Goal: Information Seeking & Learning: Learn about a topic

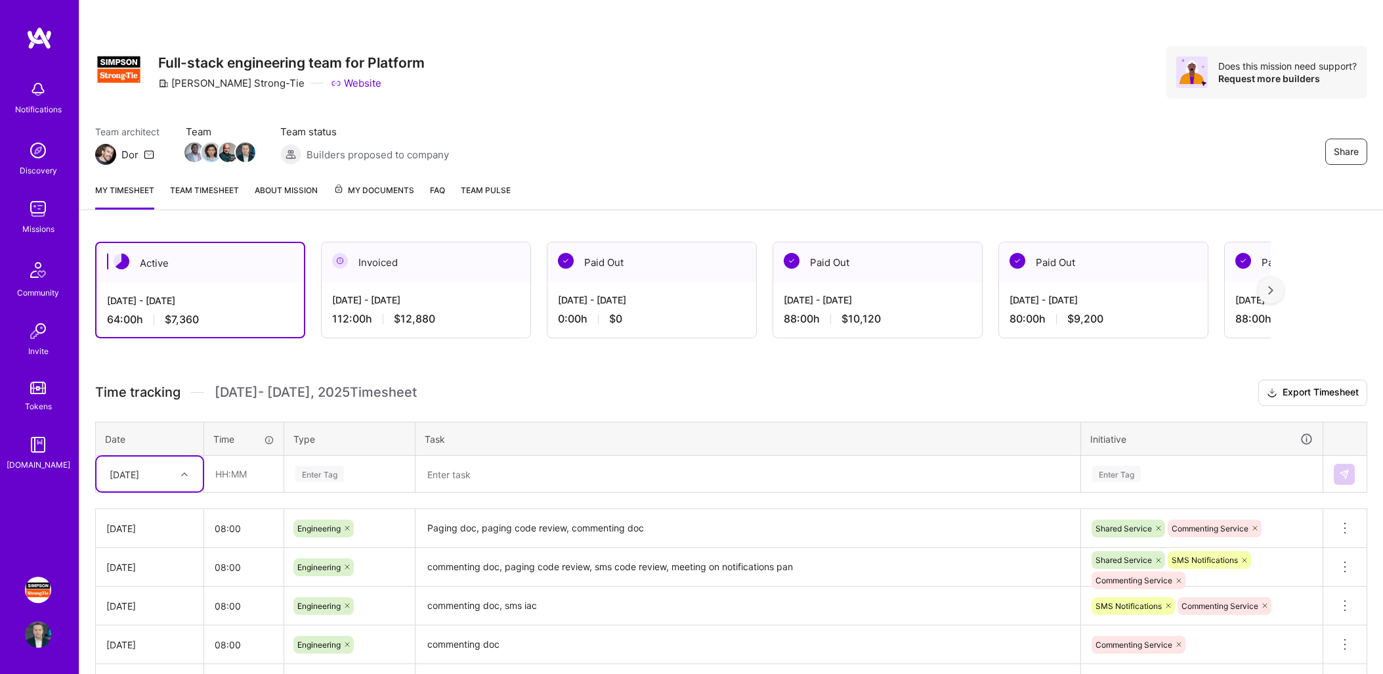
scroll to position [243, 0]
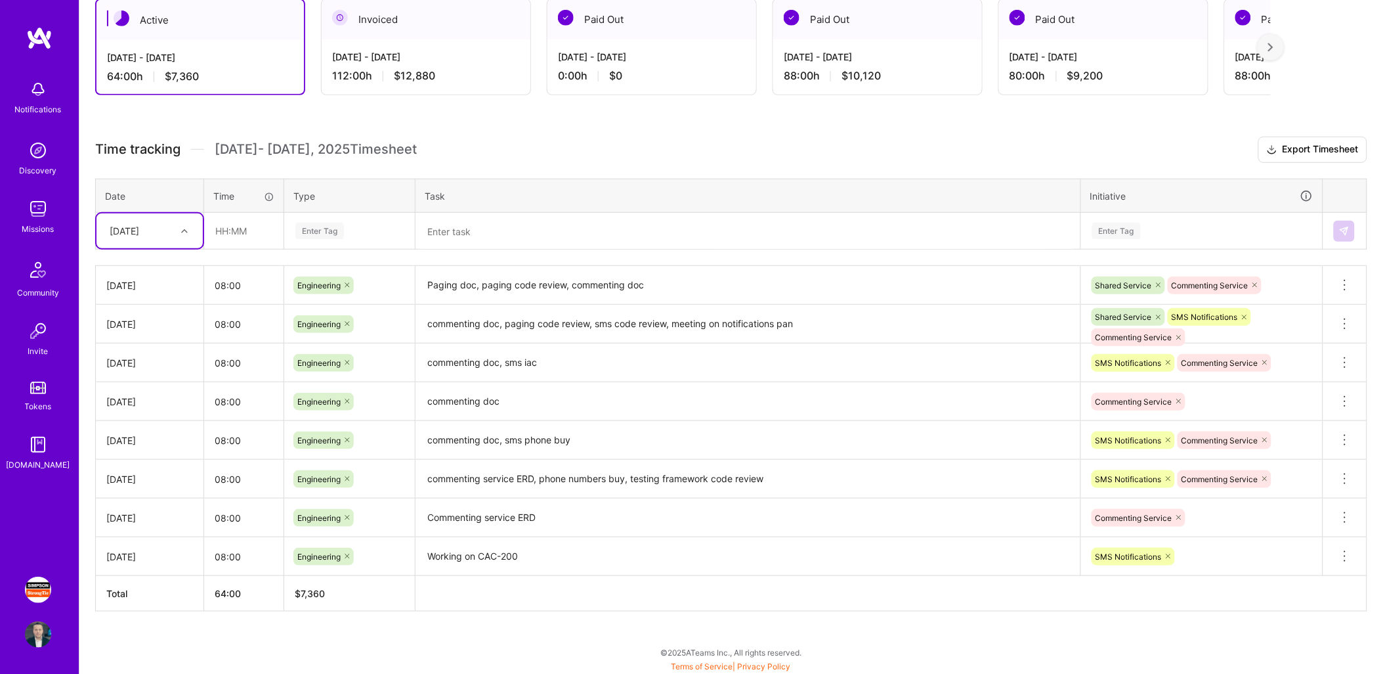
click at [36, 588] on img at bounding box center [38, 589] width 26 height 26
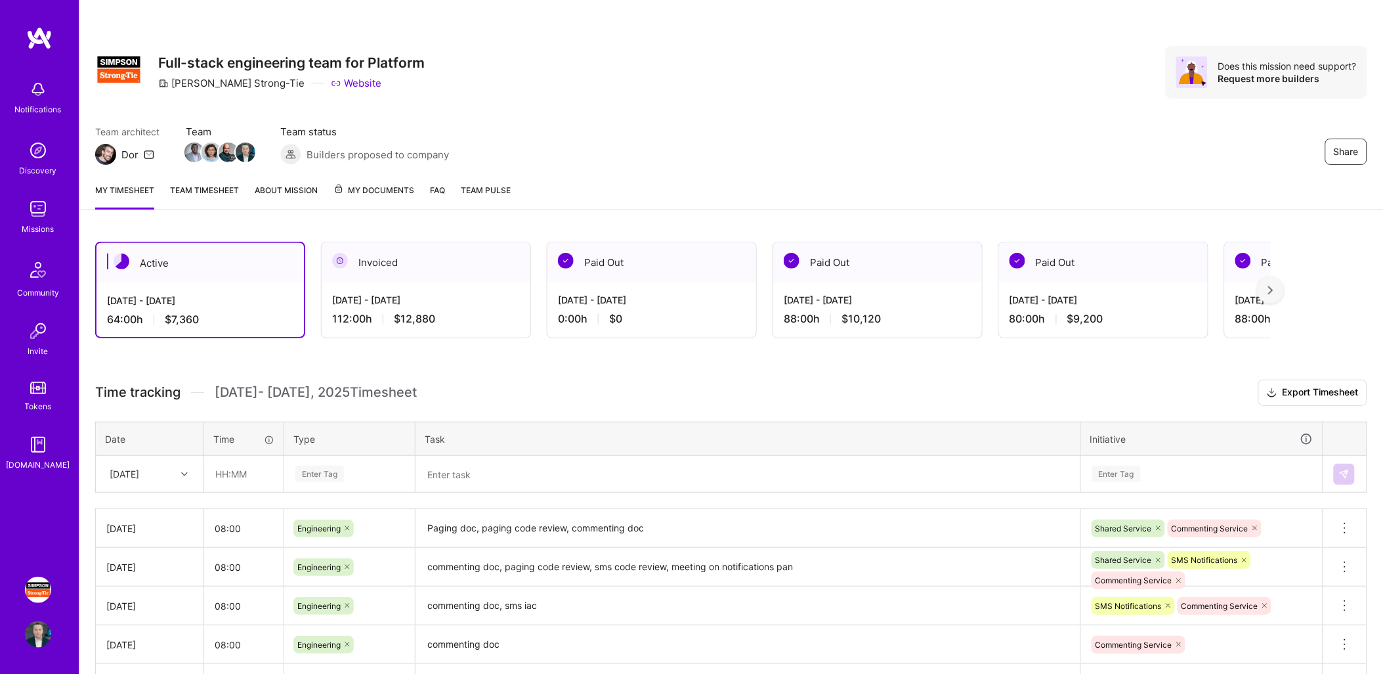
click at [35, 211] on img at bounding box center [38, 209] width 26 height 26
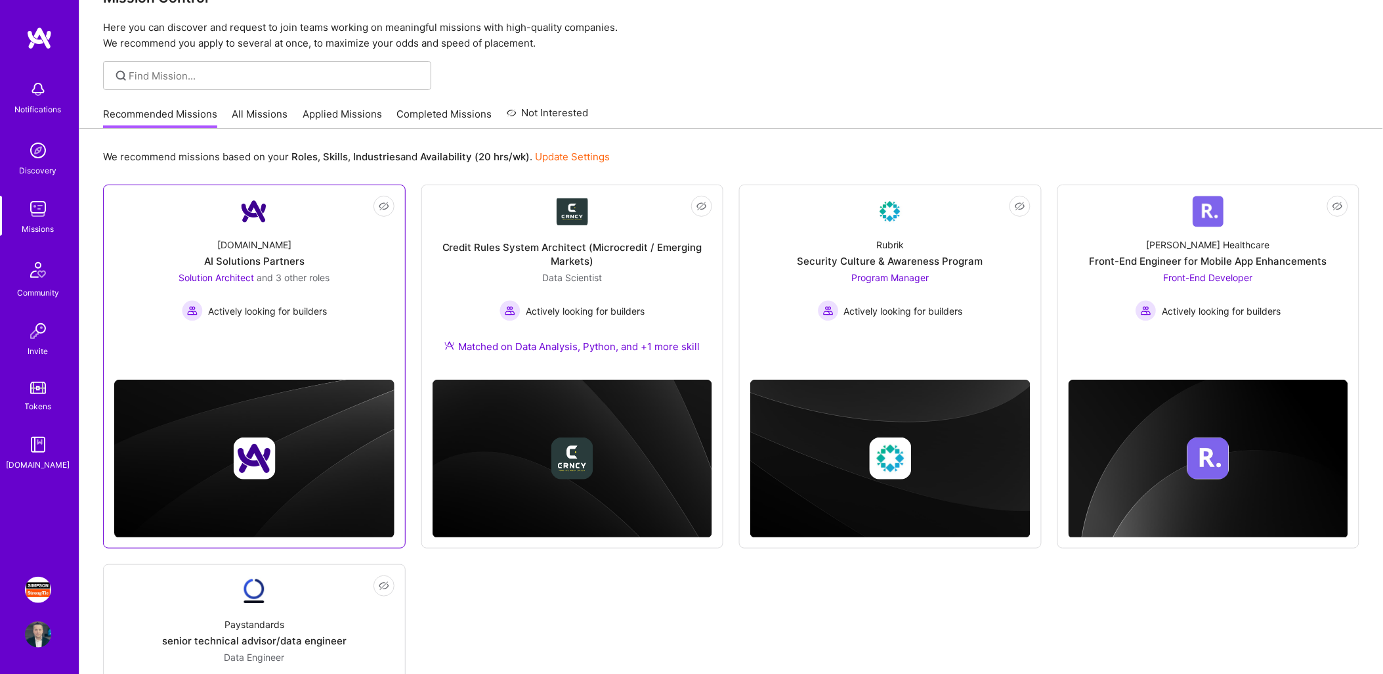
scroll to position [73, 0]
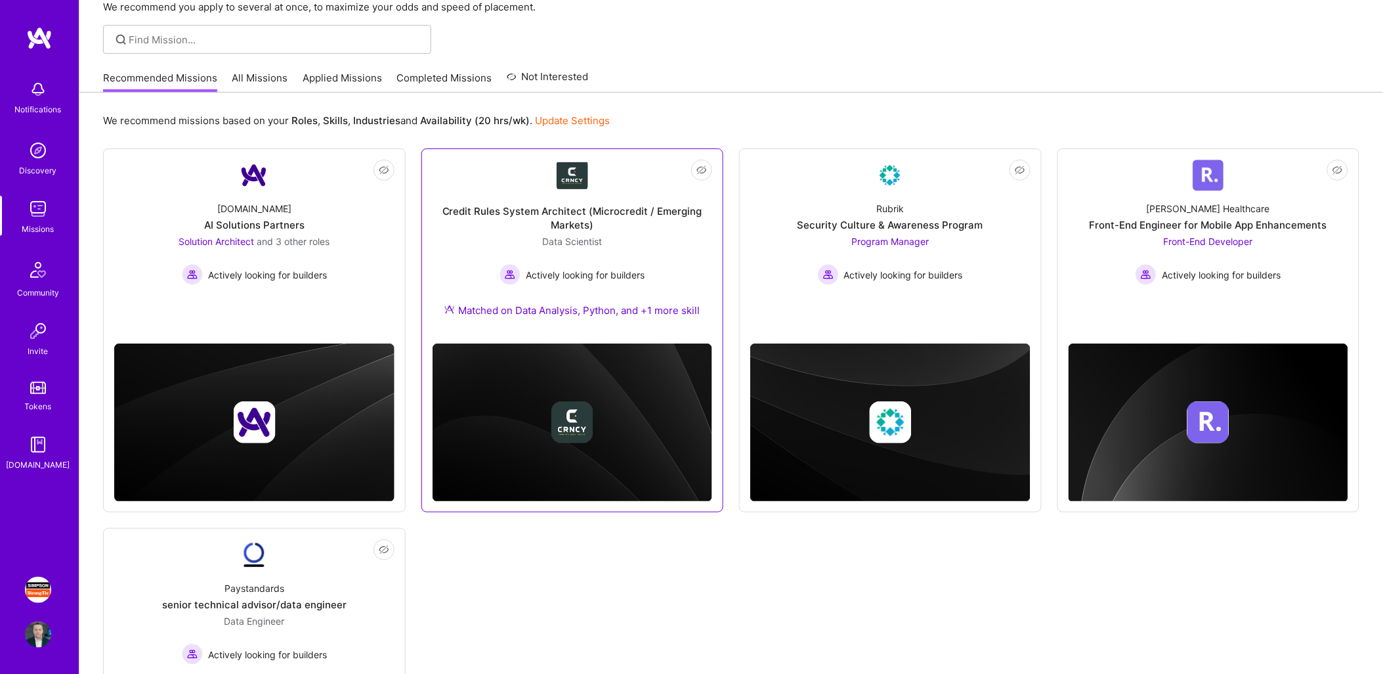
click at [670, 238] on div "Credit Rules System Architect (Microcredit / Emerging Markets) Data Scientist A…" at bounding box center [573, 262] width 280 height 142
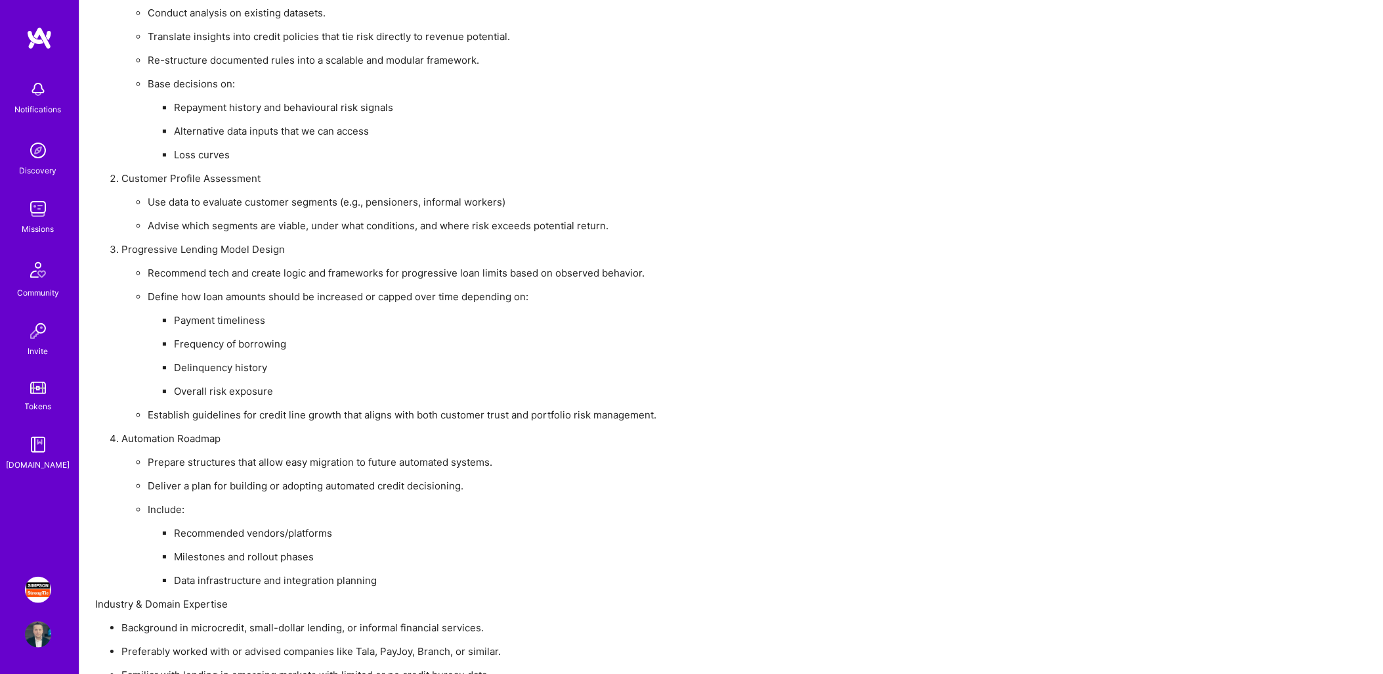
scroll to position [784, 0]
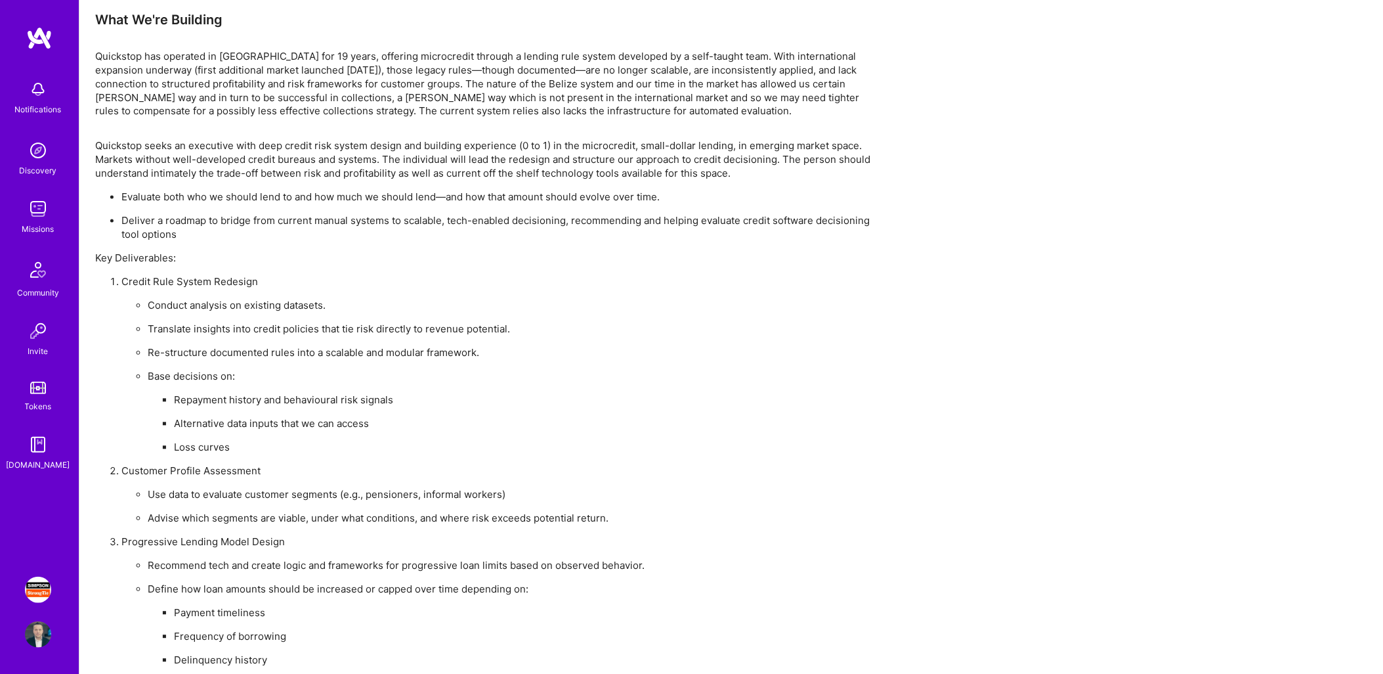
click at [41, 213] on img at bounding box center [38, 209] width 26 height 26
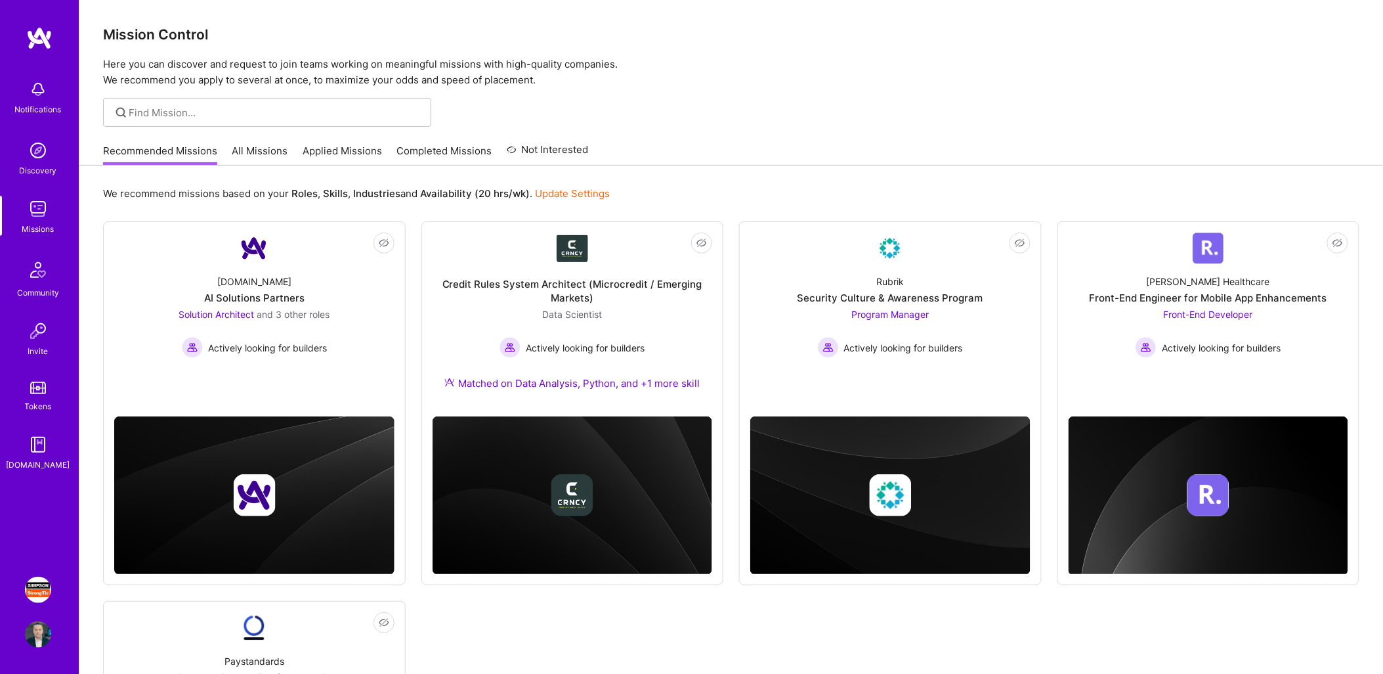
click at [266, 145] on link "All Missions" at bounding box center [260, 155] width 56 height 22
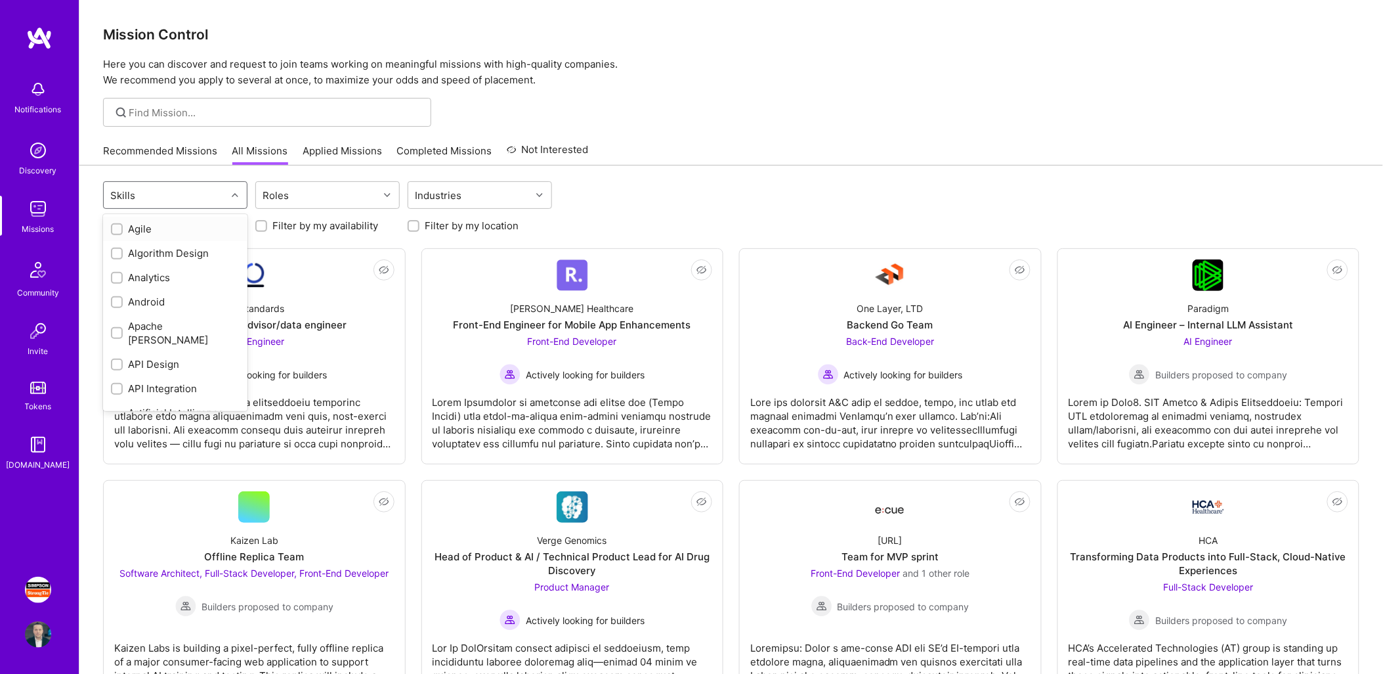
click at [200, 197] on div "Skills" at bounding box center [165, 195] width 123 height 26
click at [159, 284] on div "API Design" at bounding box center [175, 291] width 129 height 14
checkbox input "true"
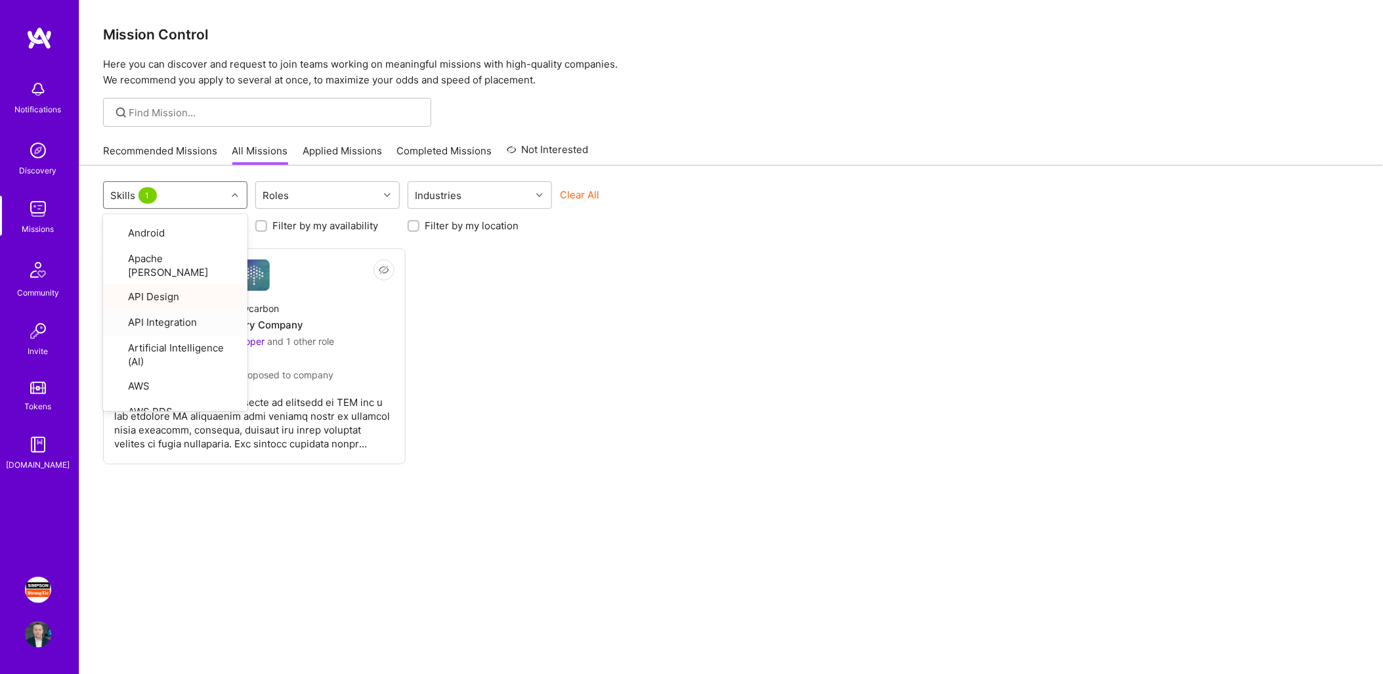
click at [660, 364] on div "Not Interested Flowcarbon AI Memory Company Full-Stack Developer and 1 other ro…" at bounding box center [731, 356] width 1257 height 216
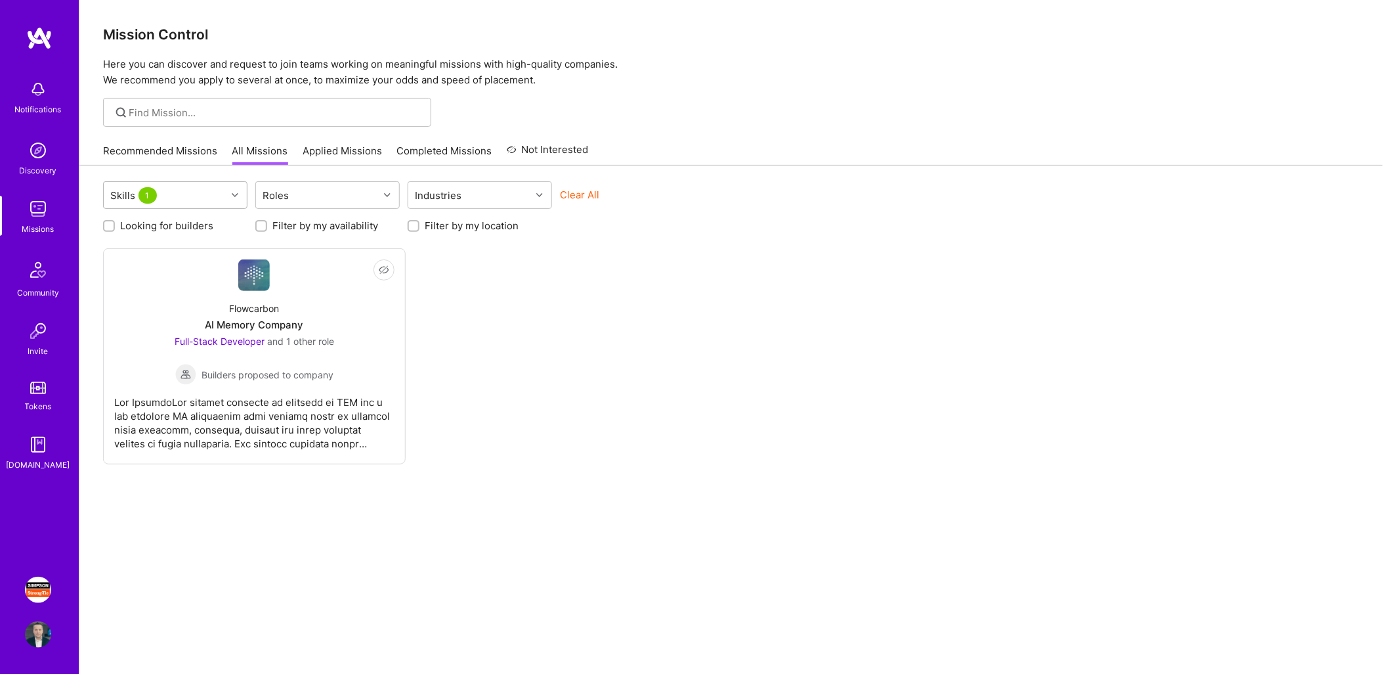
click at [192, 198] on div "Skills 1" at bounding box center [165, 195] width 123 height 26
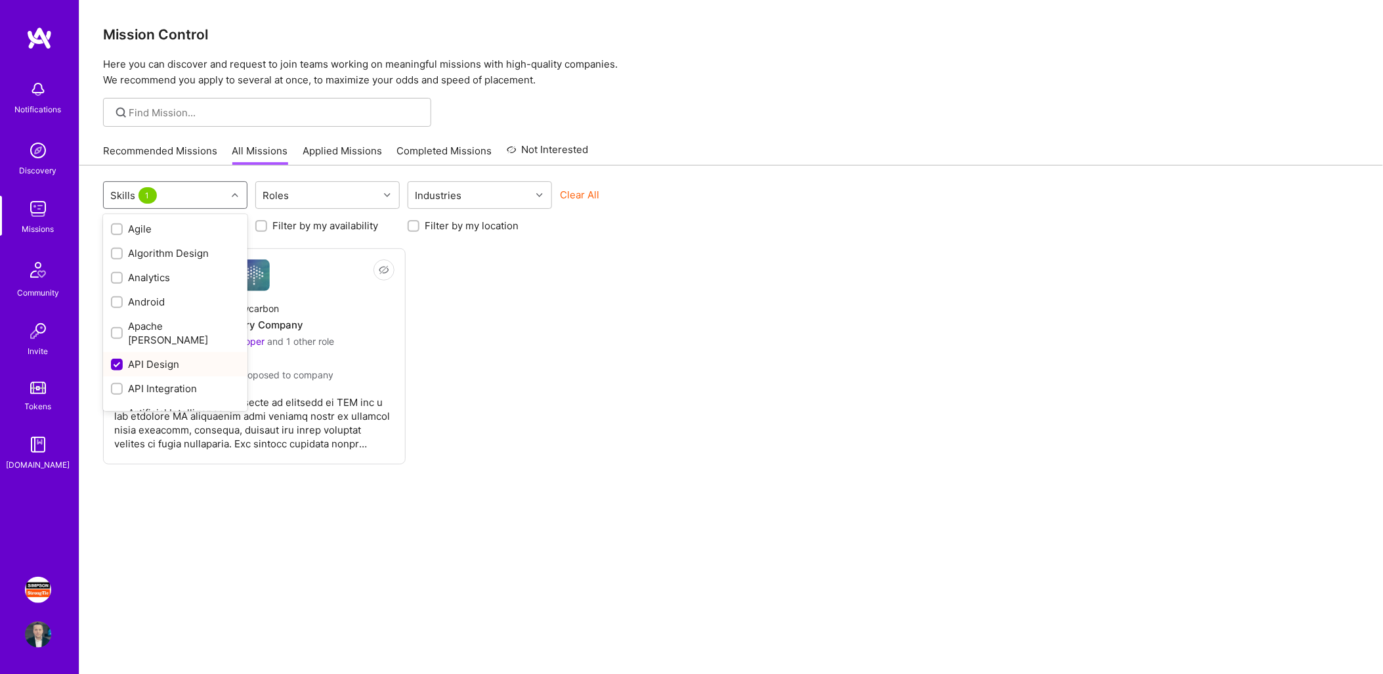
click at [145, 357] on div "API Design" at bounding box center [175, 364] width 129 height 14
checkbox input "false"
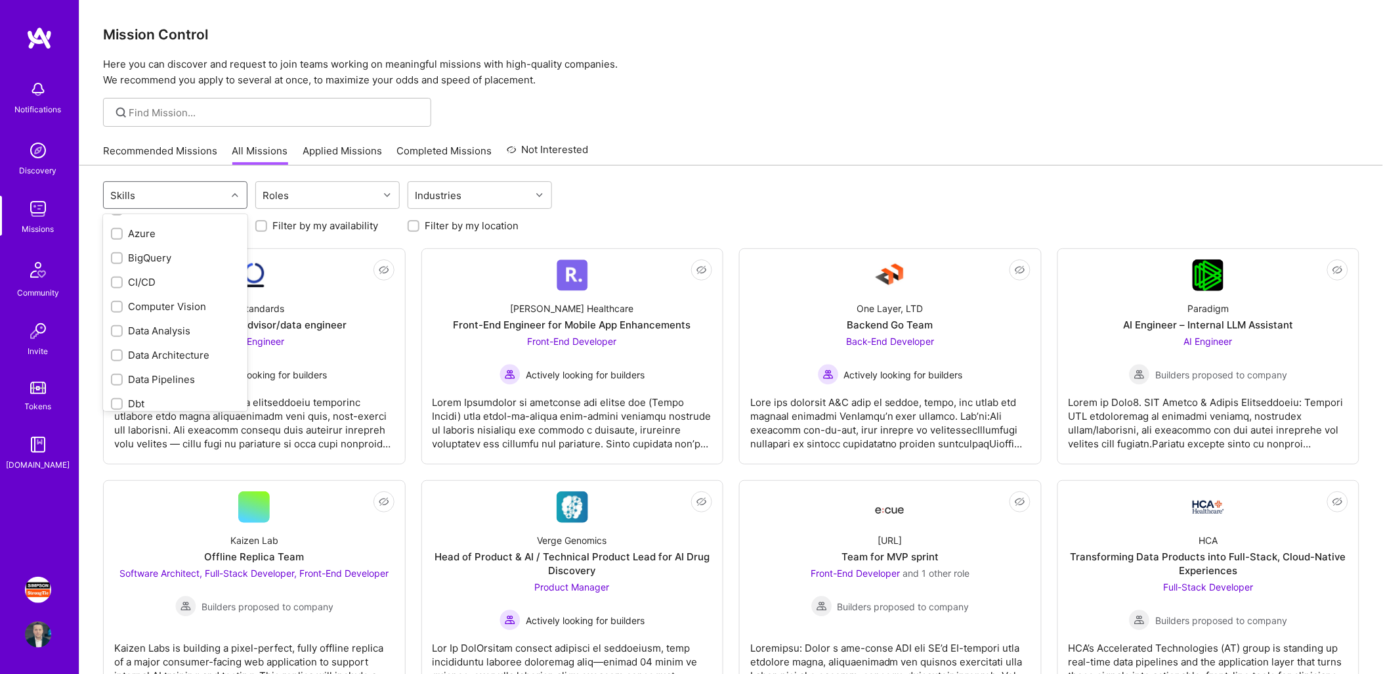
scroll to position [276, 0]
click at [133, 265] on div "CI/CD" at bounding box center [175, 272] width 129 height 14
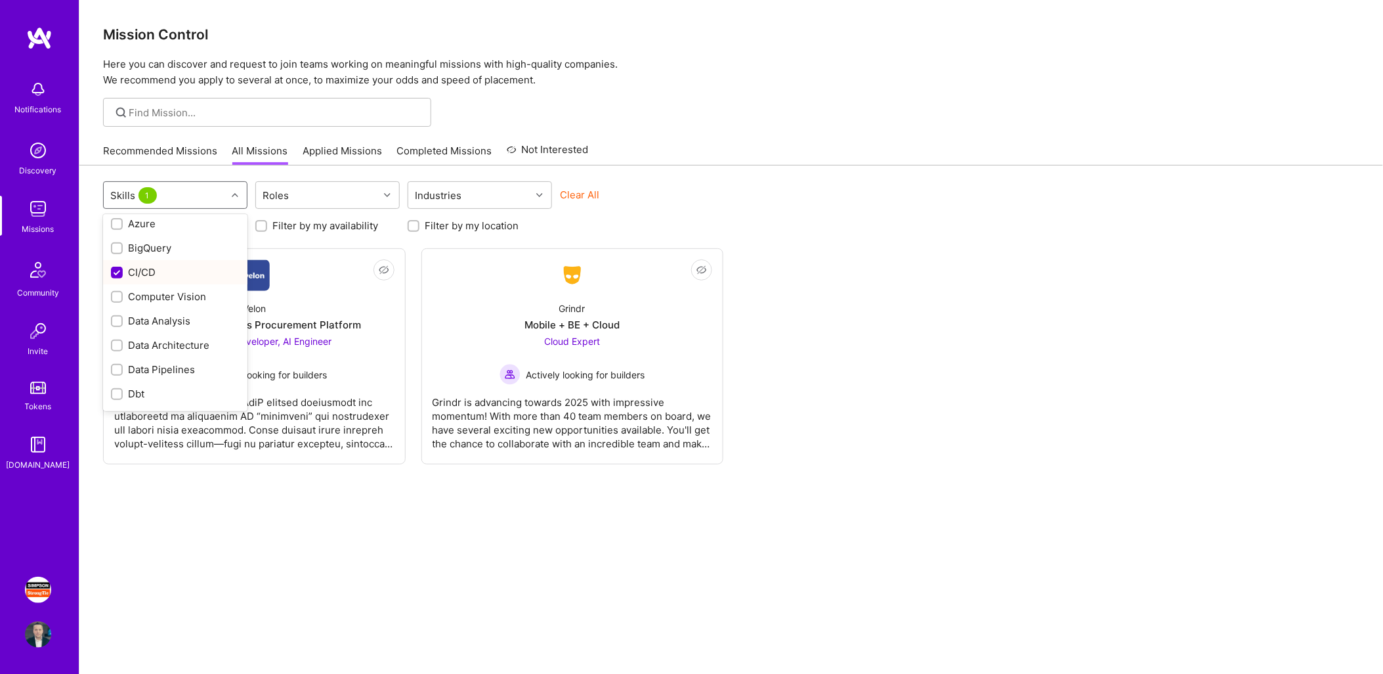
click at [139, 265] on div "CI/CD" at bounding box center [175, 272] width 129 height 14
checkbox input "false"
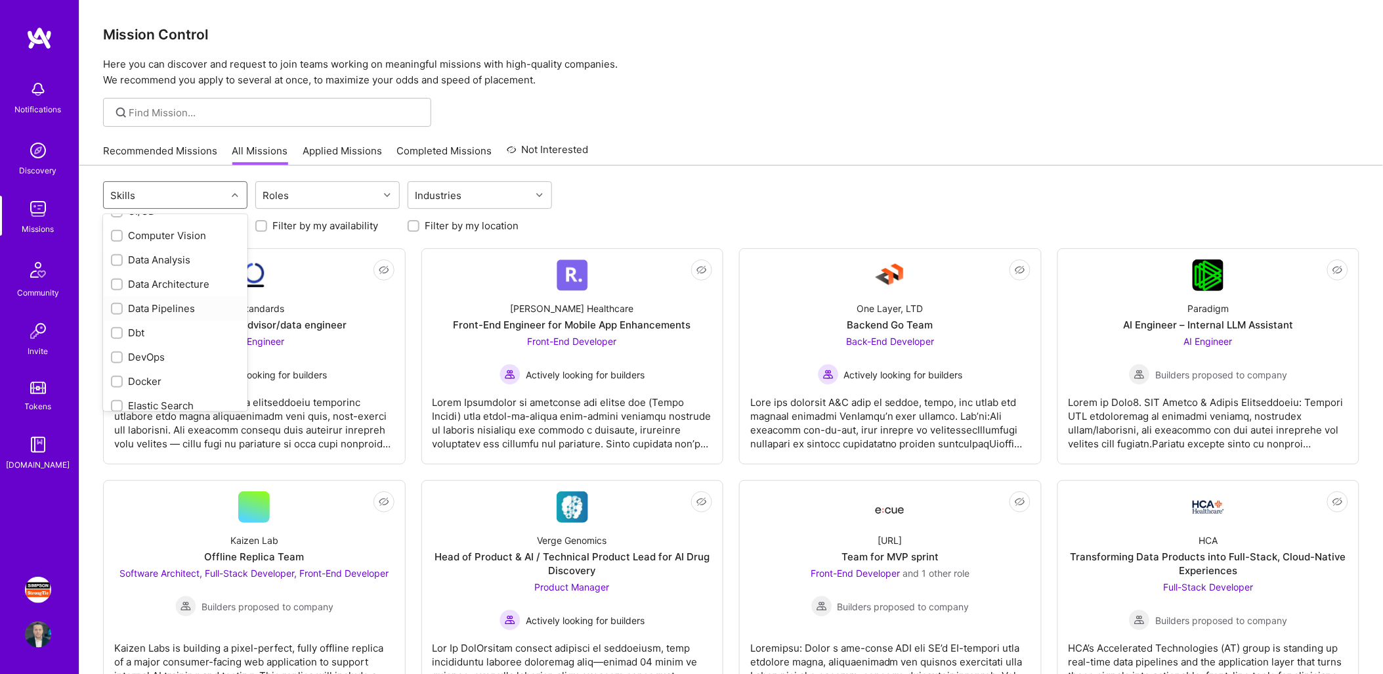
scroll to position [349, 0]
click at [149, 338] on div "DevOps" at bounding box center [175, 345] width 129 height 14
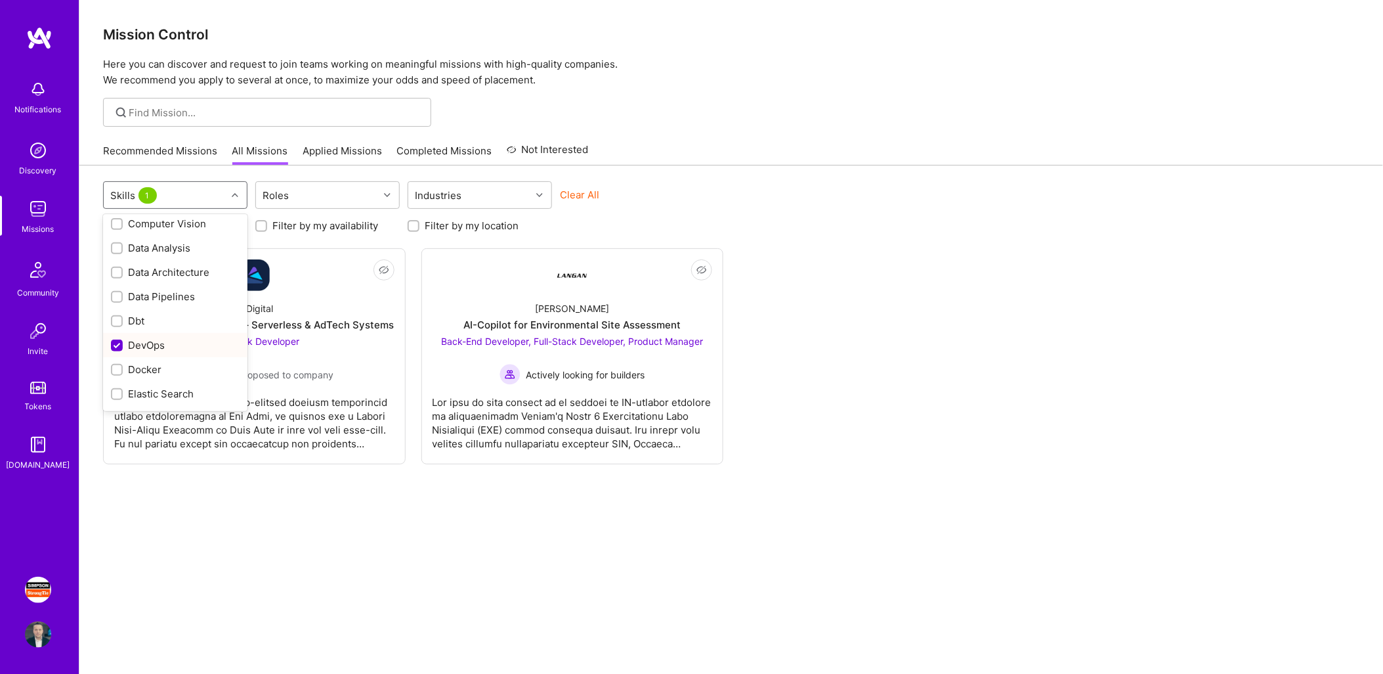
click at [149, 338] on div "DevOps" at bounding box center [175, 345] width 129 height 14
checkbox input "false"
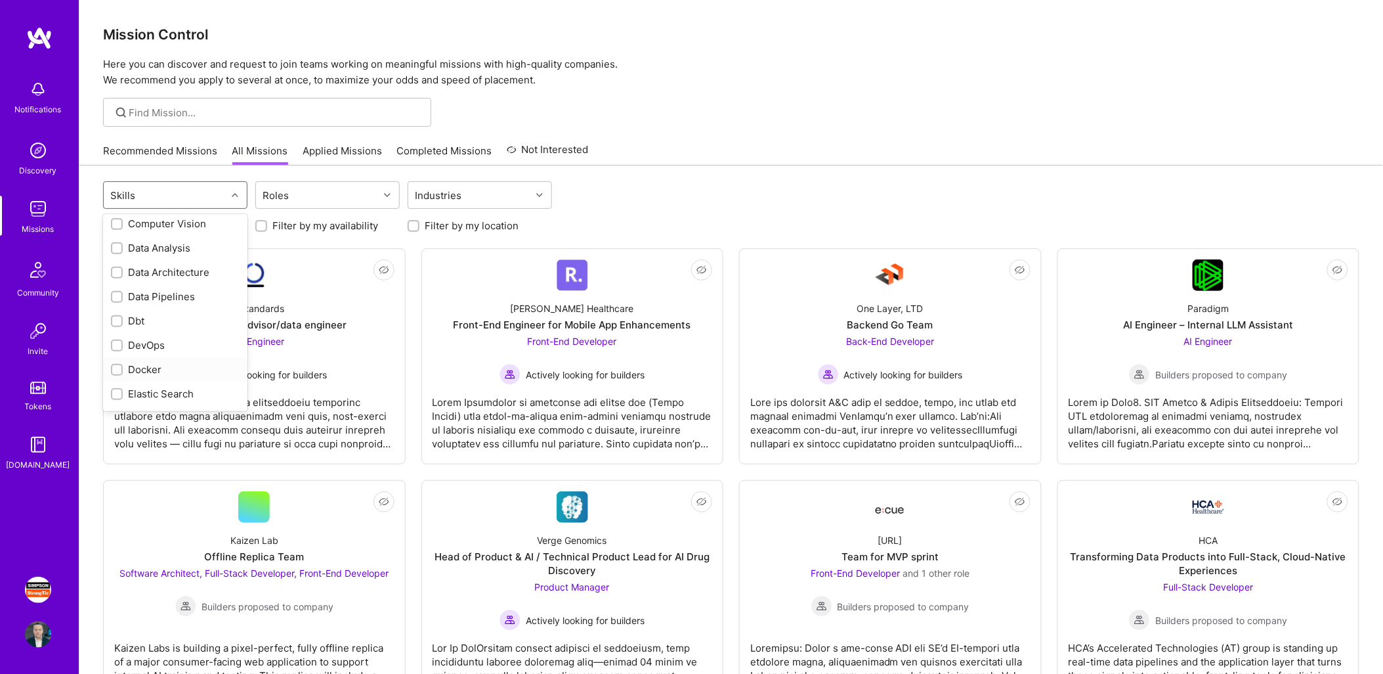
click at [142, 362] on div "Docker" at bounding box center [175, 369] width 129 height 14
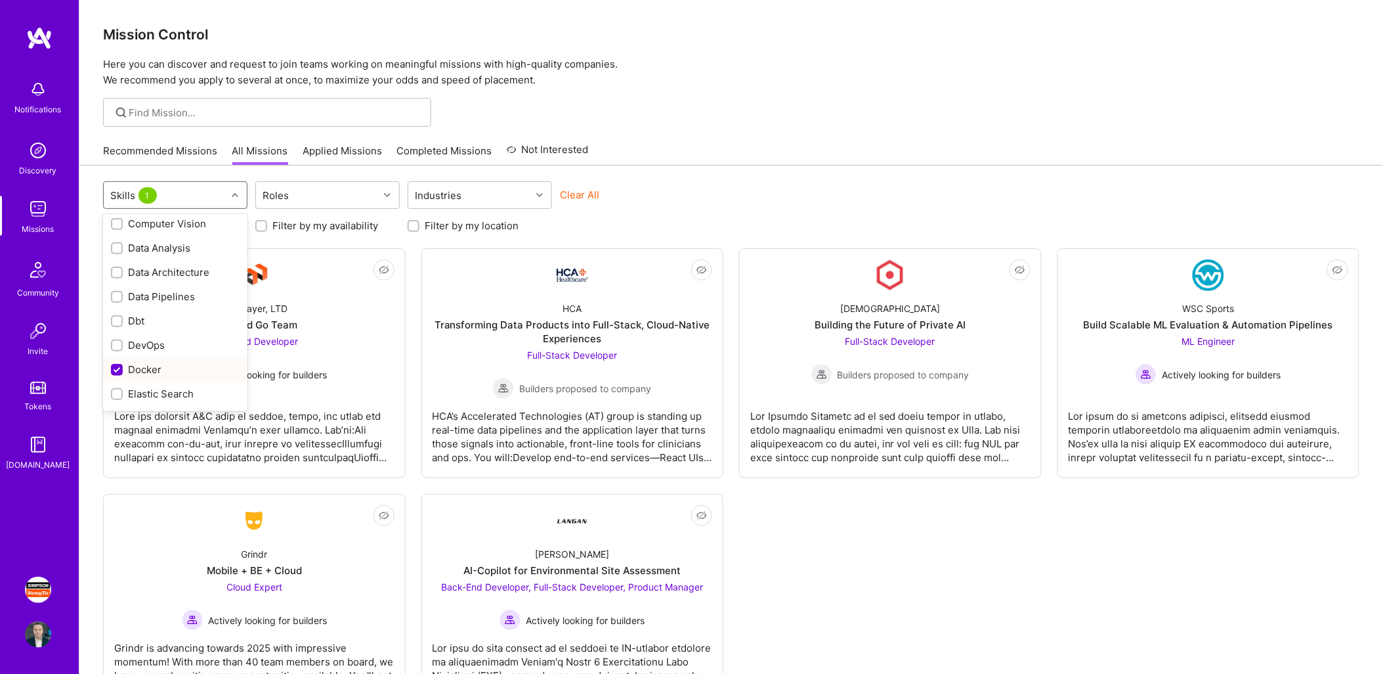
click at [143, 362] on div "Docker" at bounding box center [175, 369] width 129 height 14
checkbox input "false"
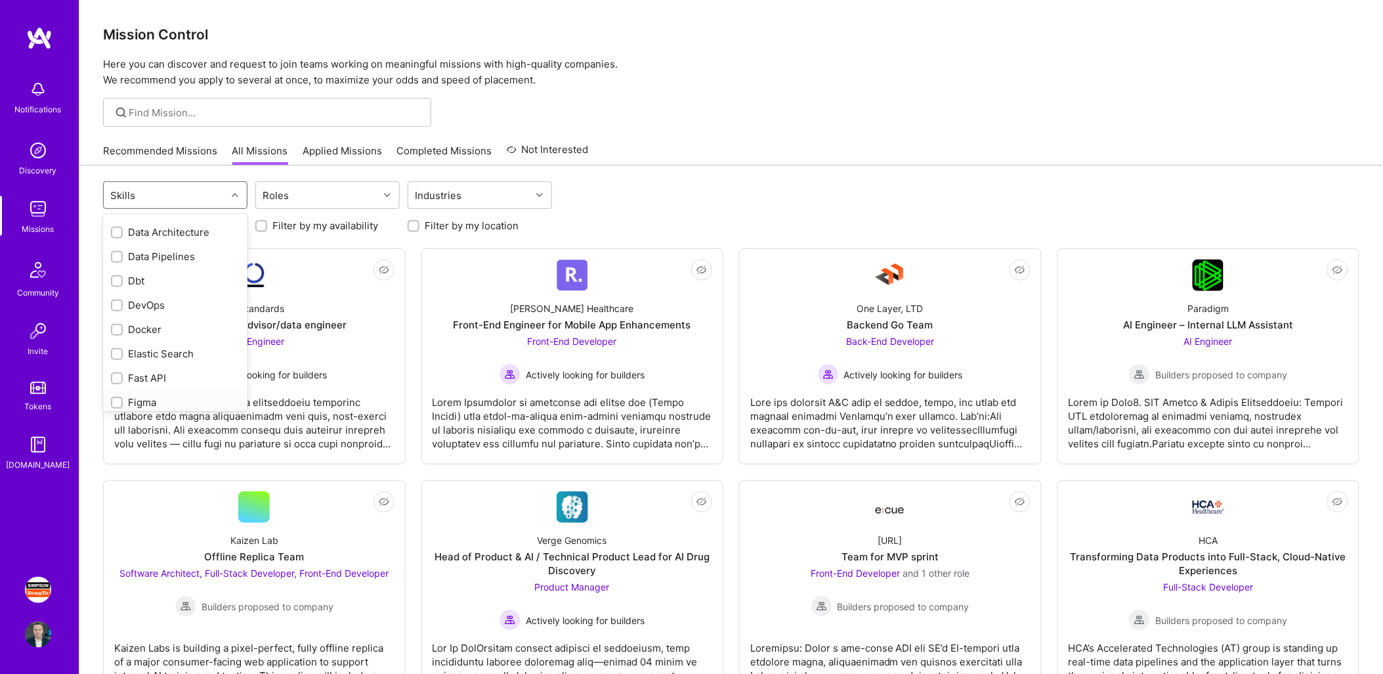
scroll to position [421, 0]
click at [154, 338] on div "Fast API" at bounding box center [175, 345] width 129 height 14
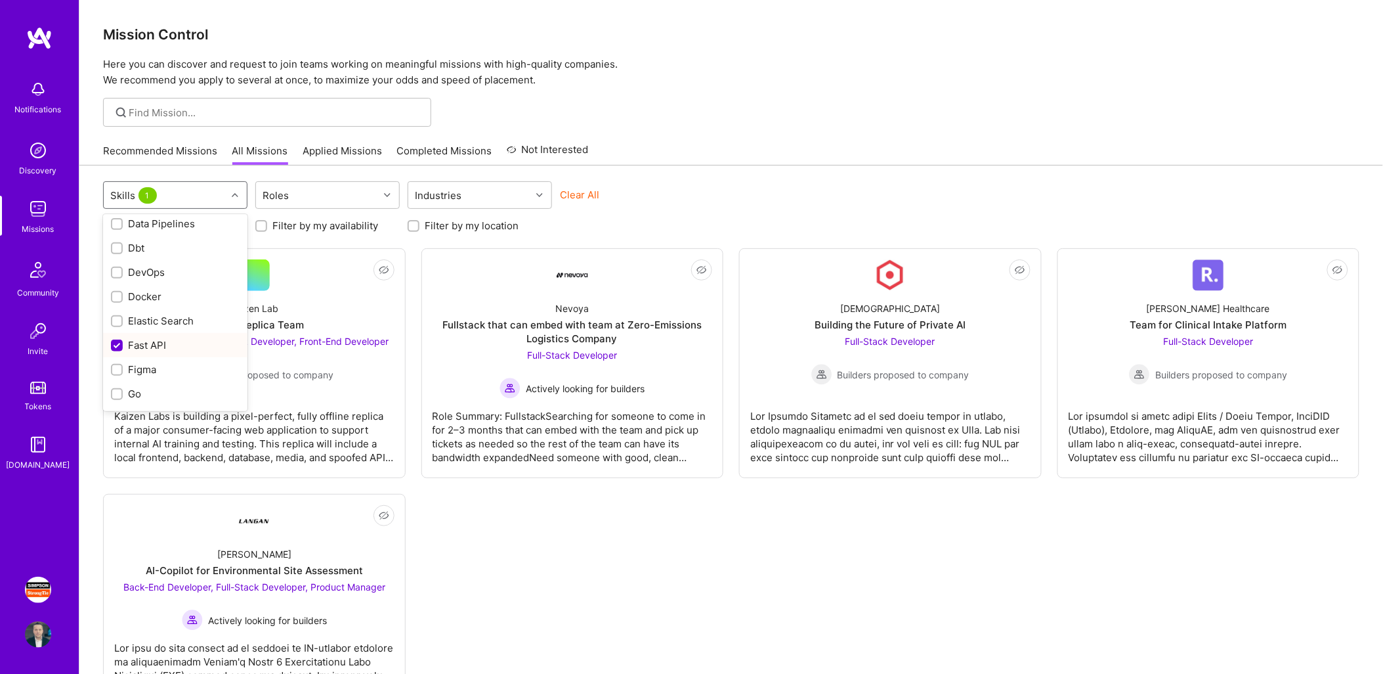
click at [152, 338] on div "Fast API" at bounding box center [175, 345] width 129 height 14
checkbox input "false"
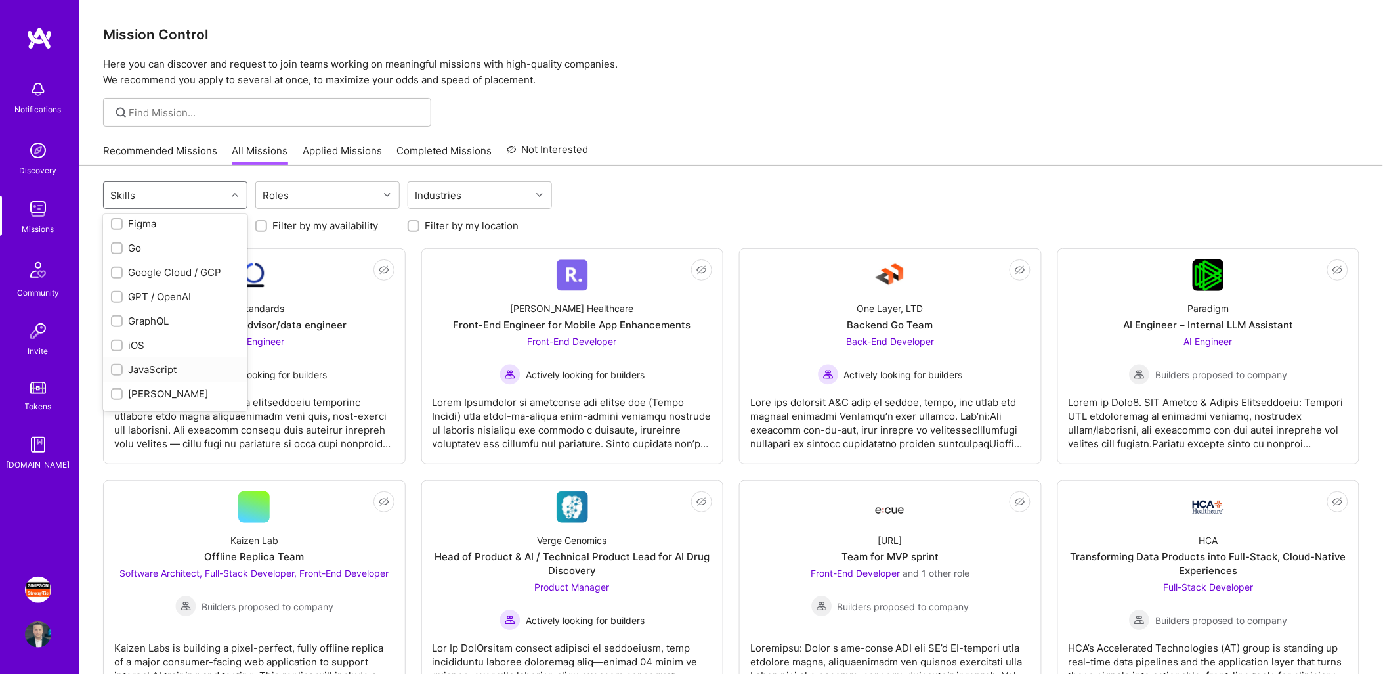
scroll to position [640, 0]
click at [160, 290] on div "JavaScript" at bounding box center [175, 297] width 129 height 14
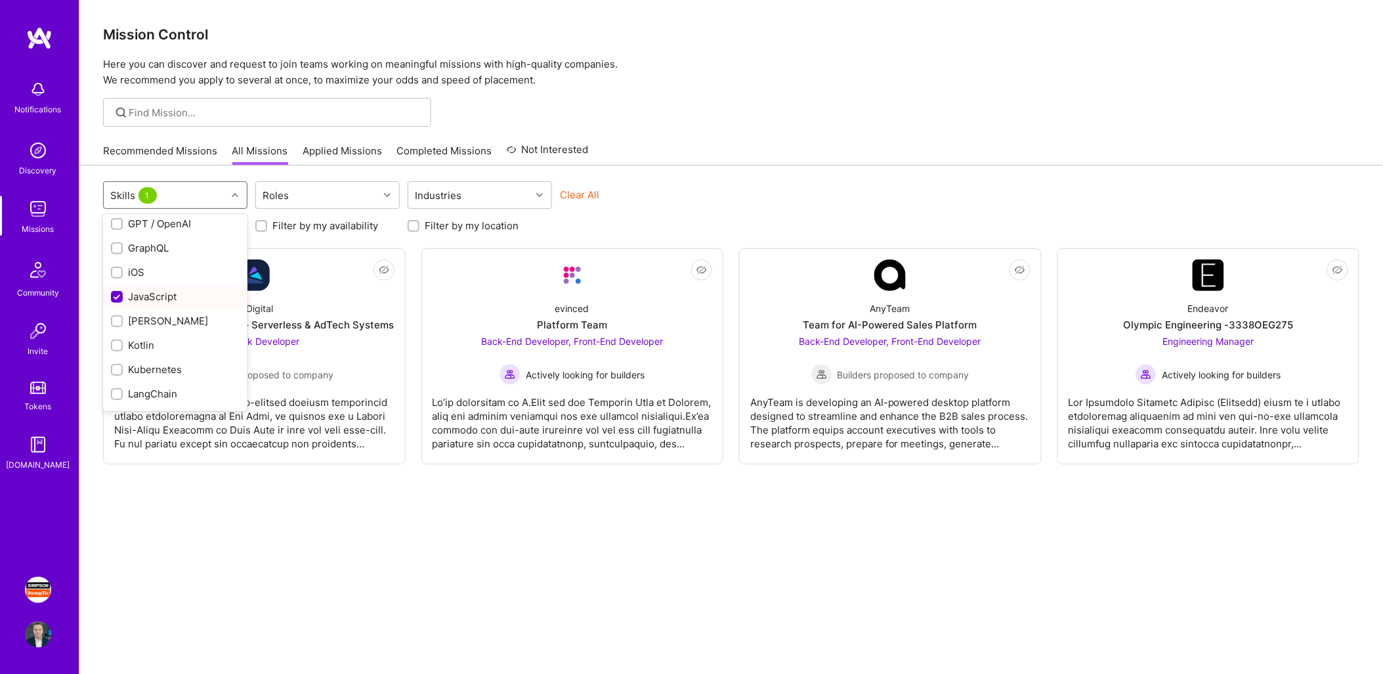
click at [160, 290] on div "JavaScript" at bounding box center [175, 297] width 129 height 14
checkbox input "false"
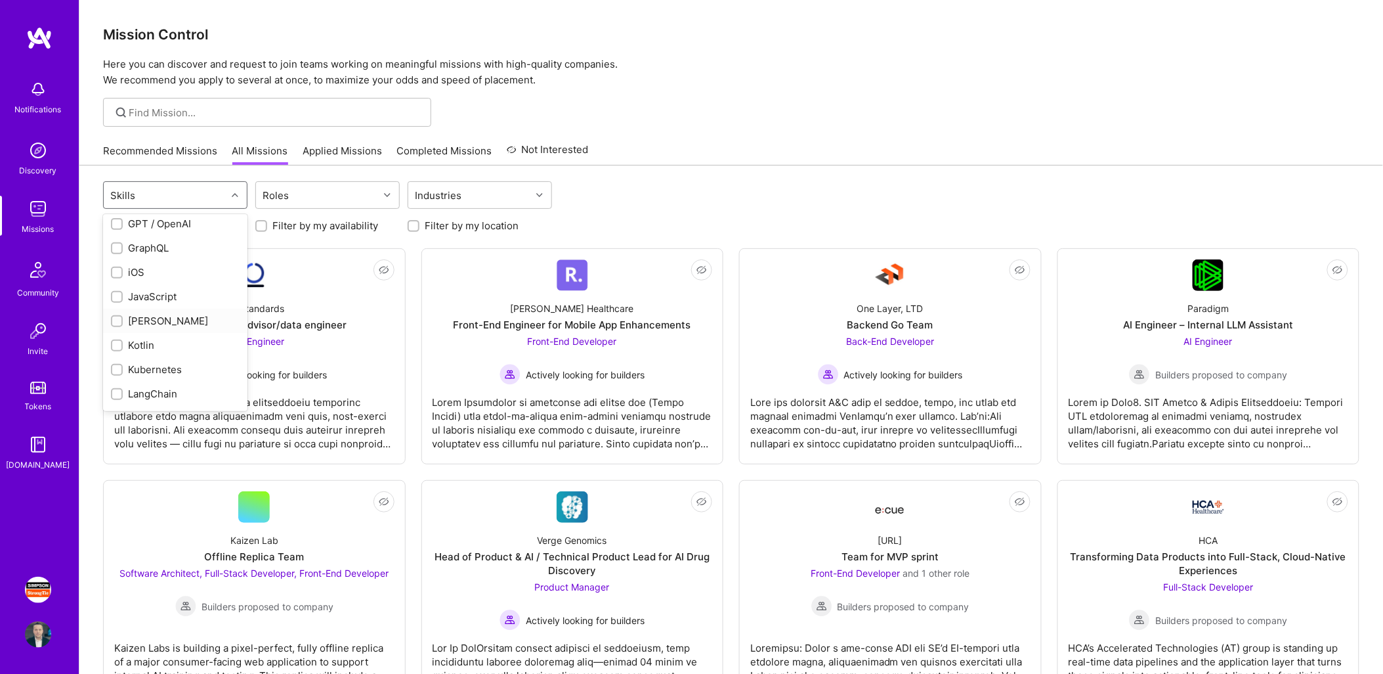
click at [160, 314] on div "[PERSON_NAME]" at bounding box center [175, 321] width 129 height 14
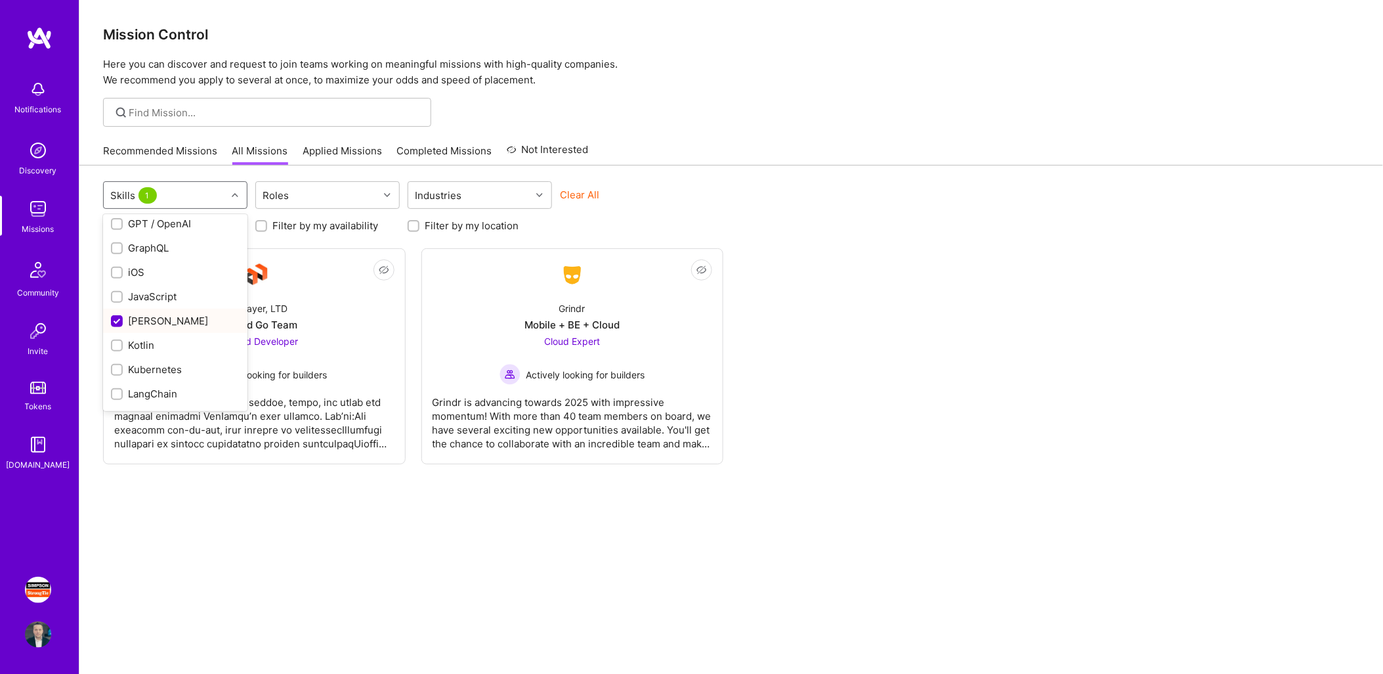
click at [160, 314] on div "[PERSON_NAME]" at bounding box center [175, 321] width 129 height 14
checkbox input "false"
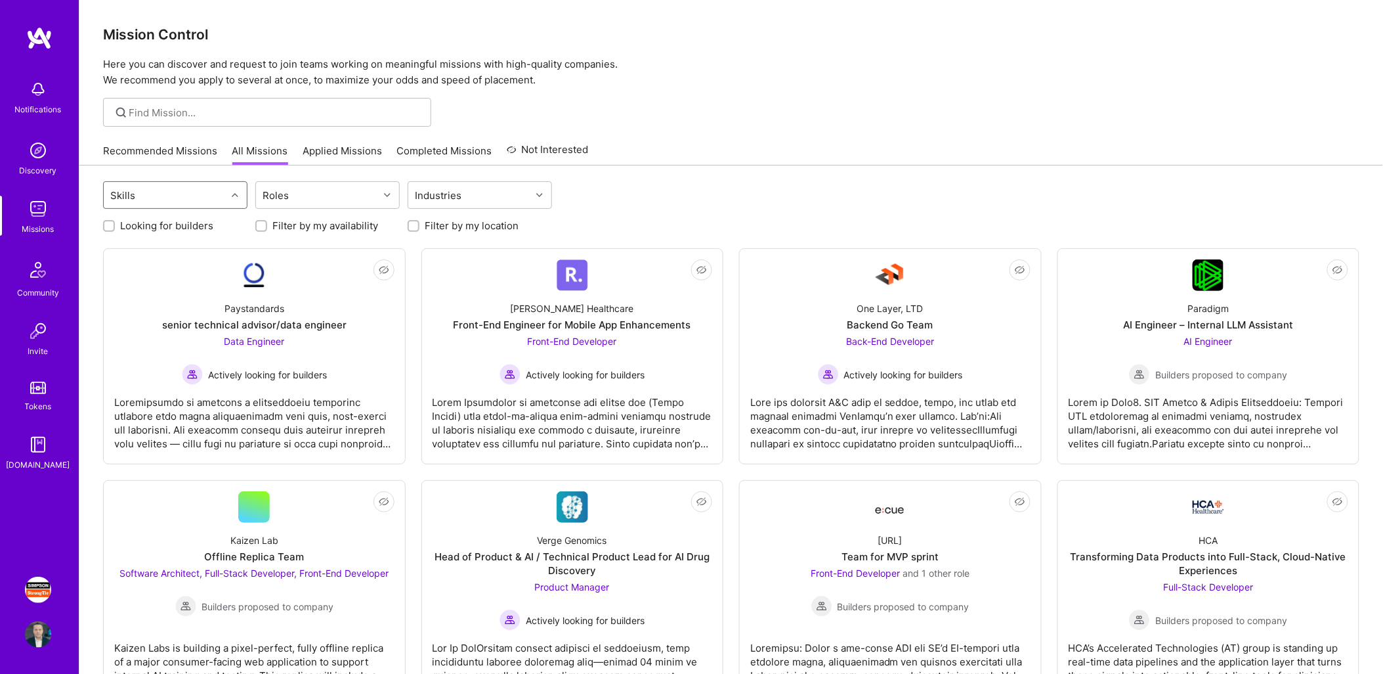
click at [232, 191] on div at bounding box center [237, 194] width 20 height 17
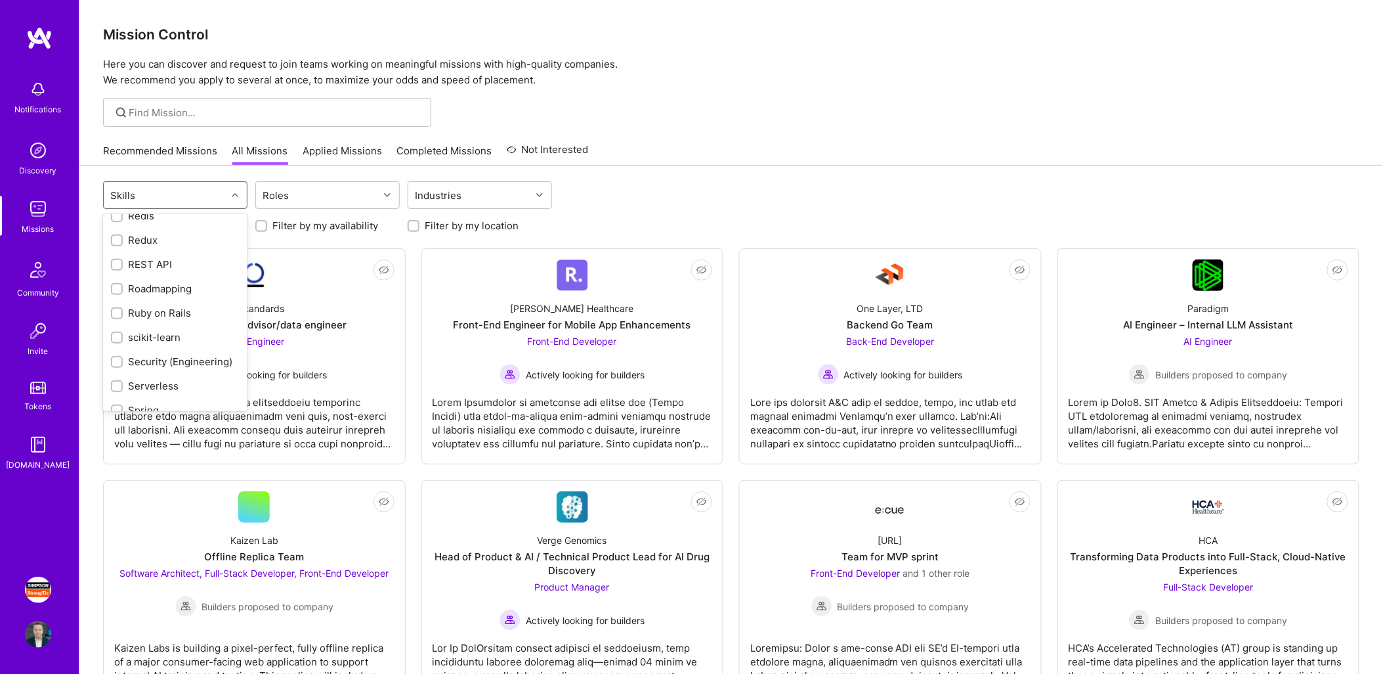
scroll to position [1795, 0]
click at [152, 227] on div "Terraform" at bounding box center [175, 226] width 129 height 14
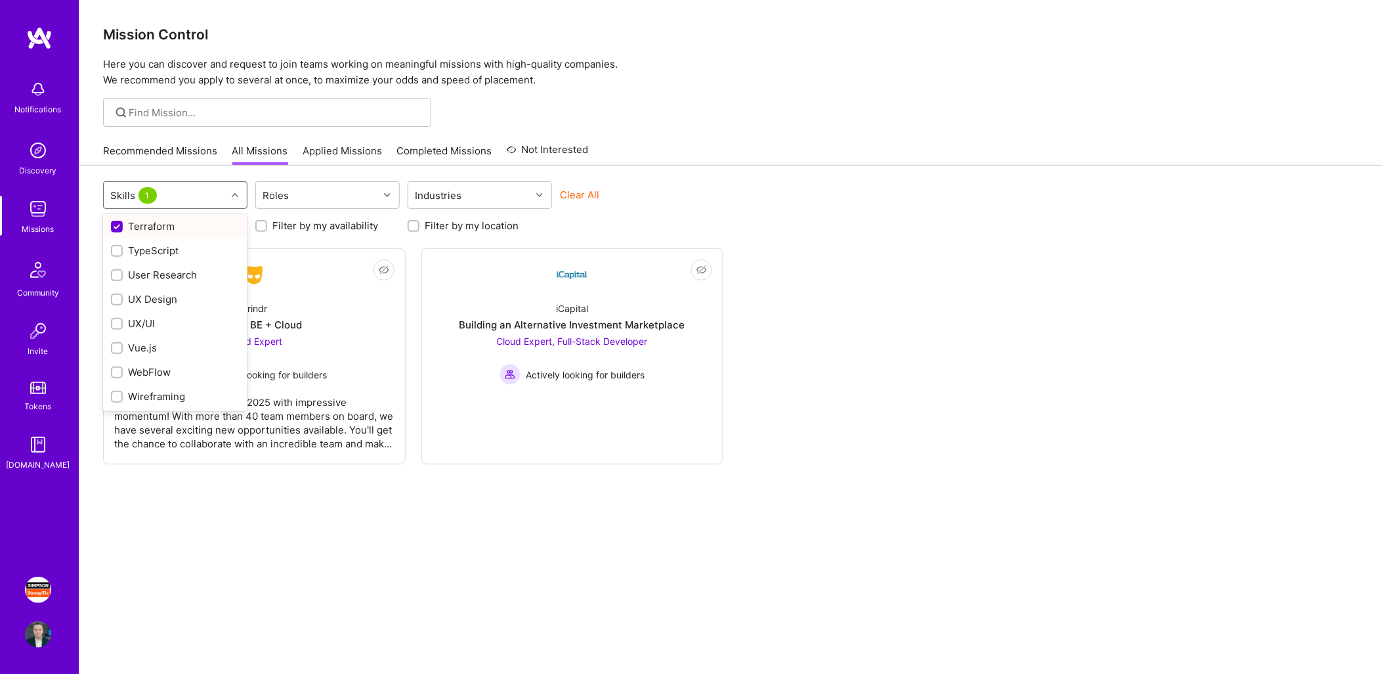
click at [152, 227] on div "Terraform" at bounding box center [175, 226] width 129 height 14
checkbox input "false"
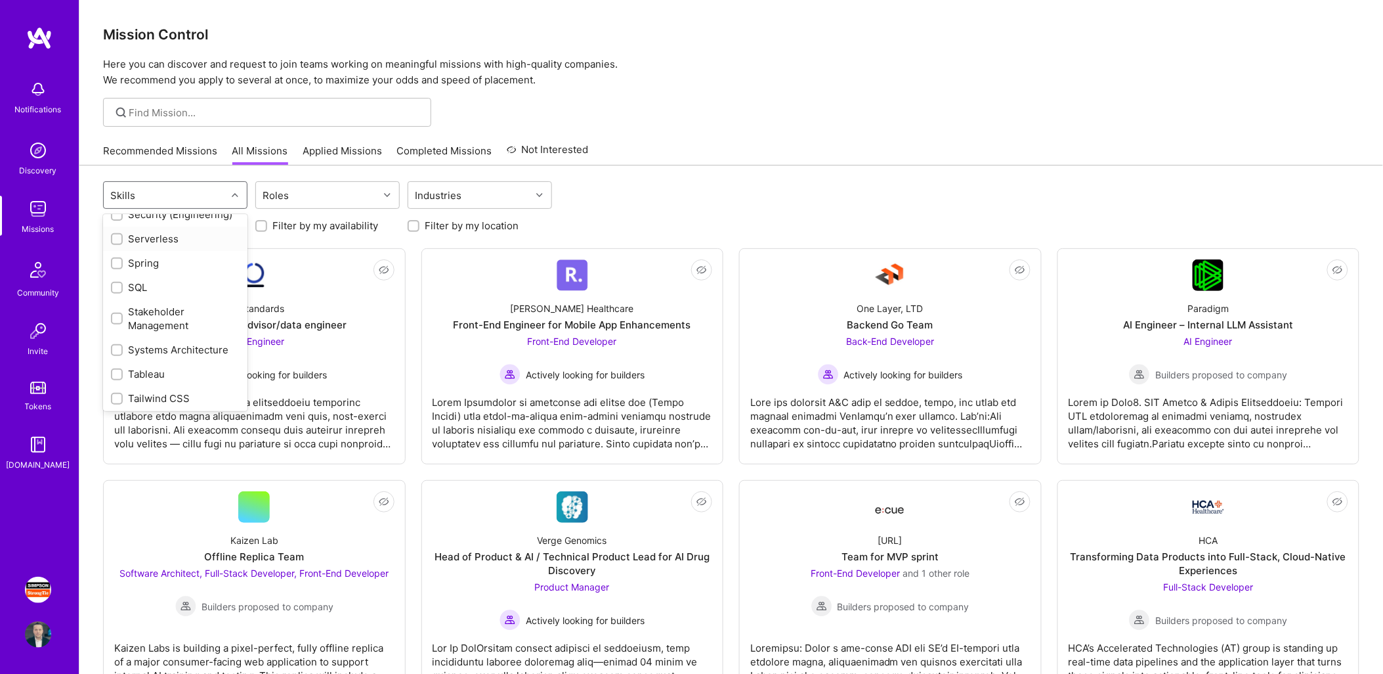
scroll to position [1503, 0]
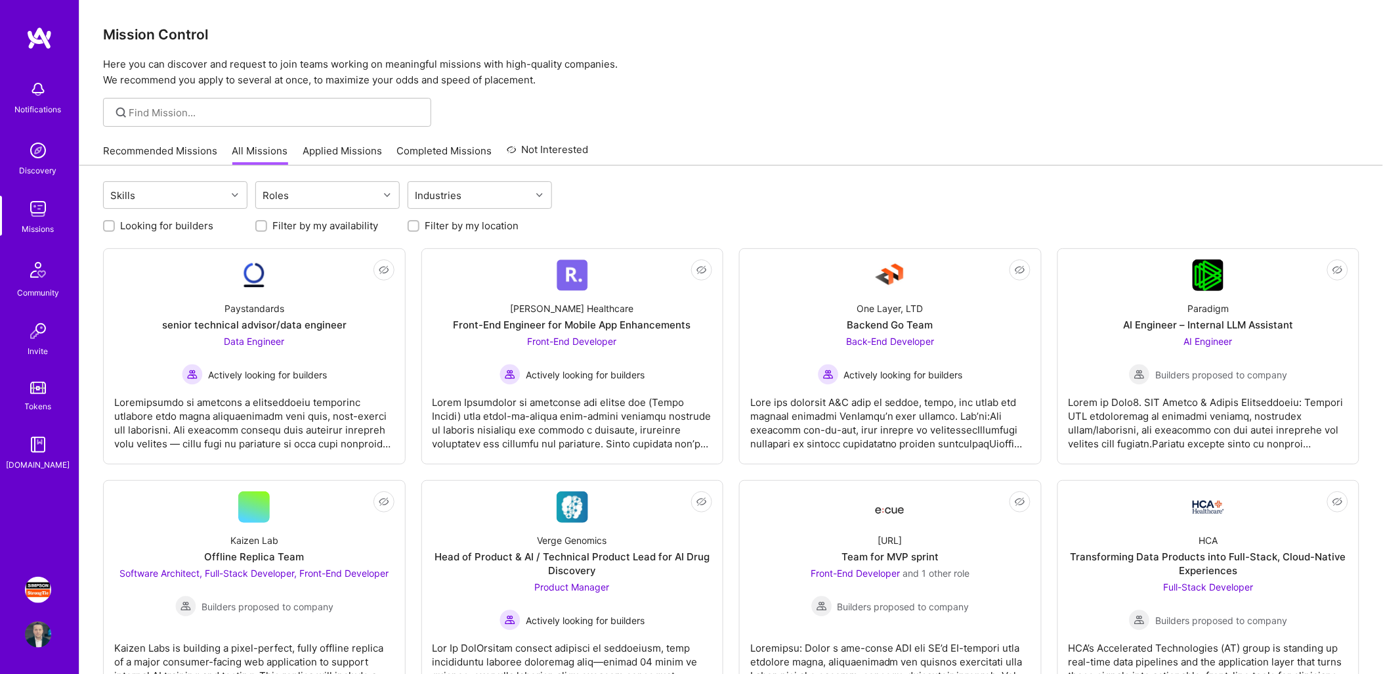
click at [763, 202] on div "Skills Roles Industries" at bounding box center [731, 196] width 1257 height 31
click at [264, 223] on input "Filter by my availability" at bounding box center [262, 226] width 9 height 9
checkbox input "true"
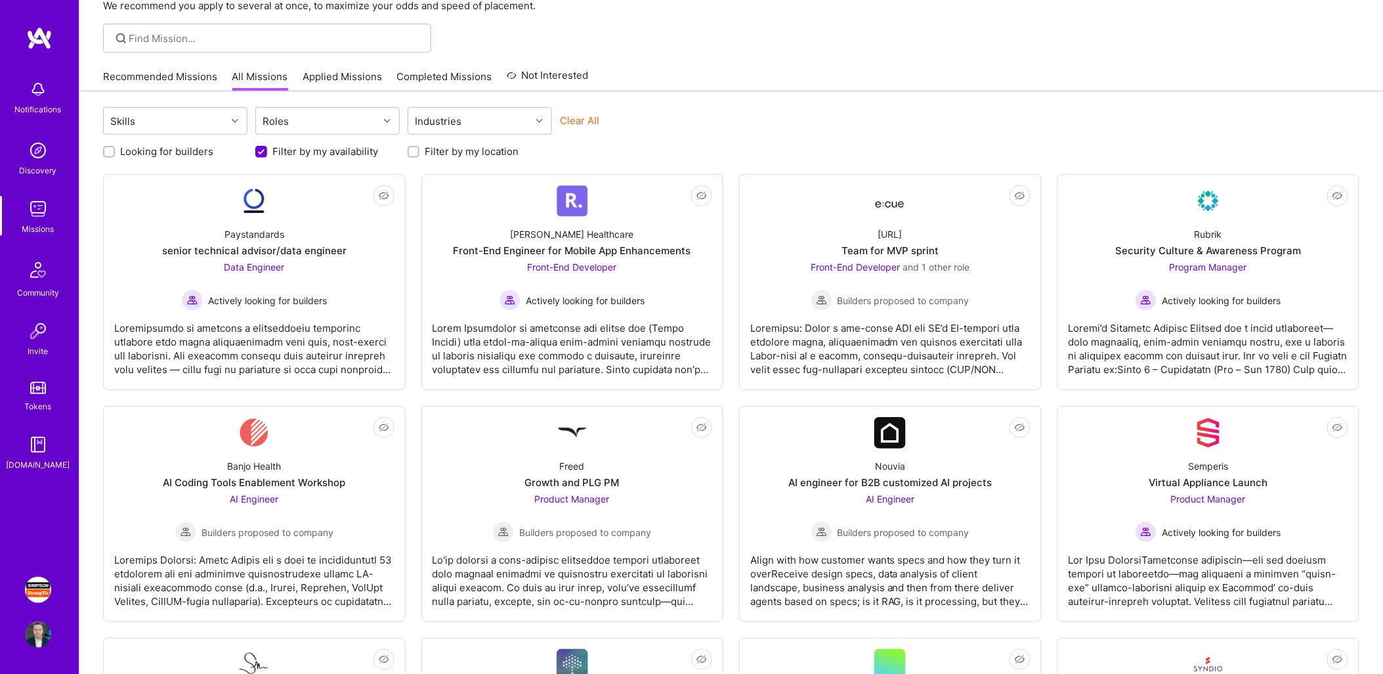
scroll to position [0, 0]
